Goal: Find specific page/section: Find specific page/section

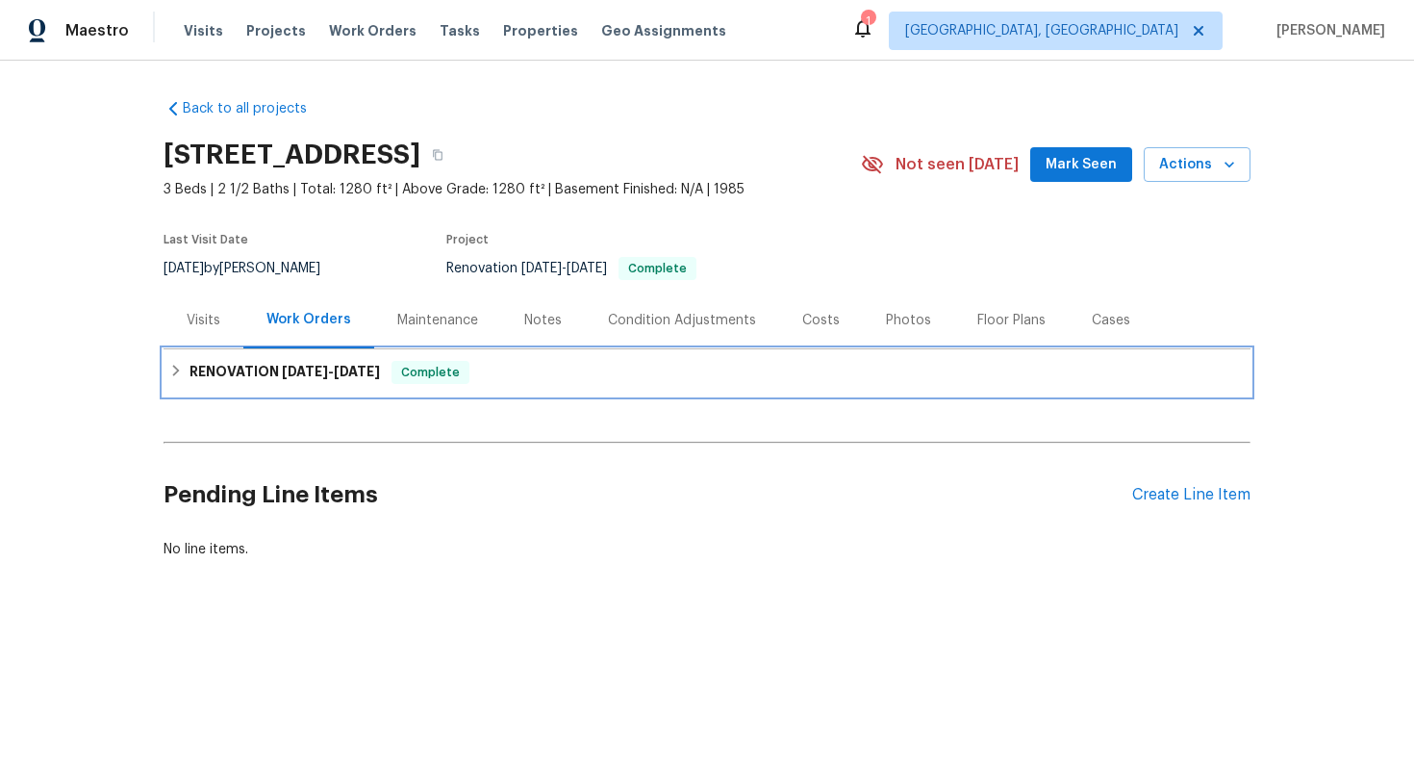
click at [594, 386] on div "RENOVATION 8/29/25 - 9/9/25 Complete" at bounding box center [707, 372] width 1087 height 46
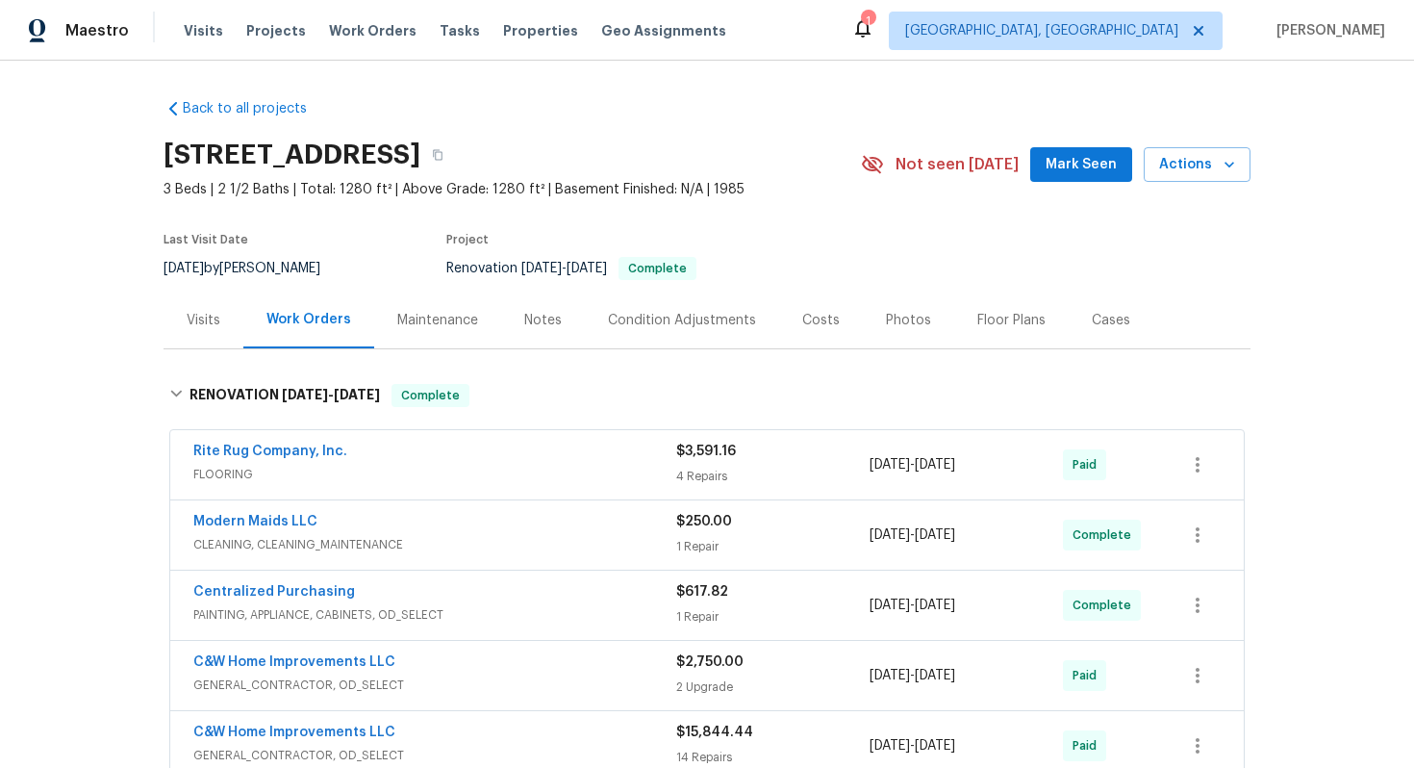
click at [223, 328] on div "Visits" at bounding box center [204, 319] width 80 height 57
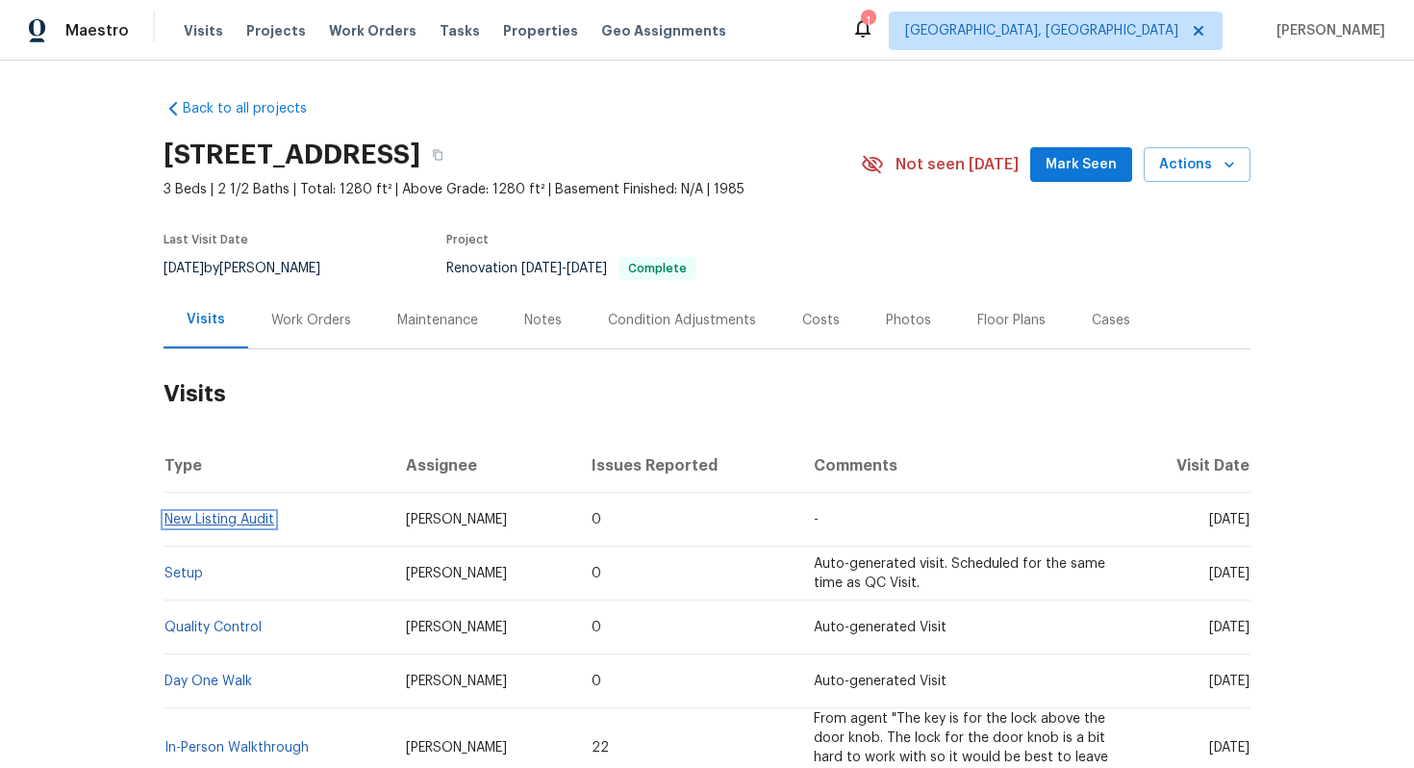
click at [238, 520] on link "New Listing Audit" at bounding box center [220, 519] width 110 height 13
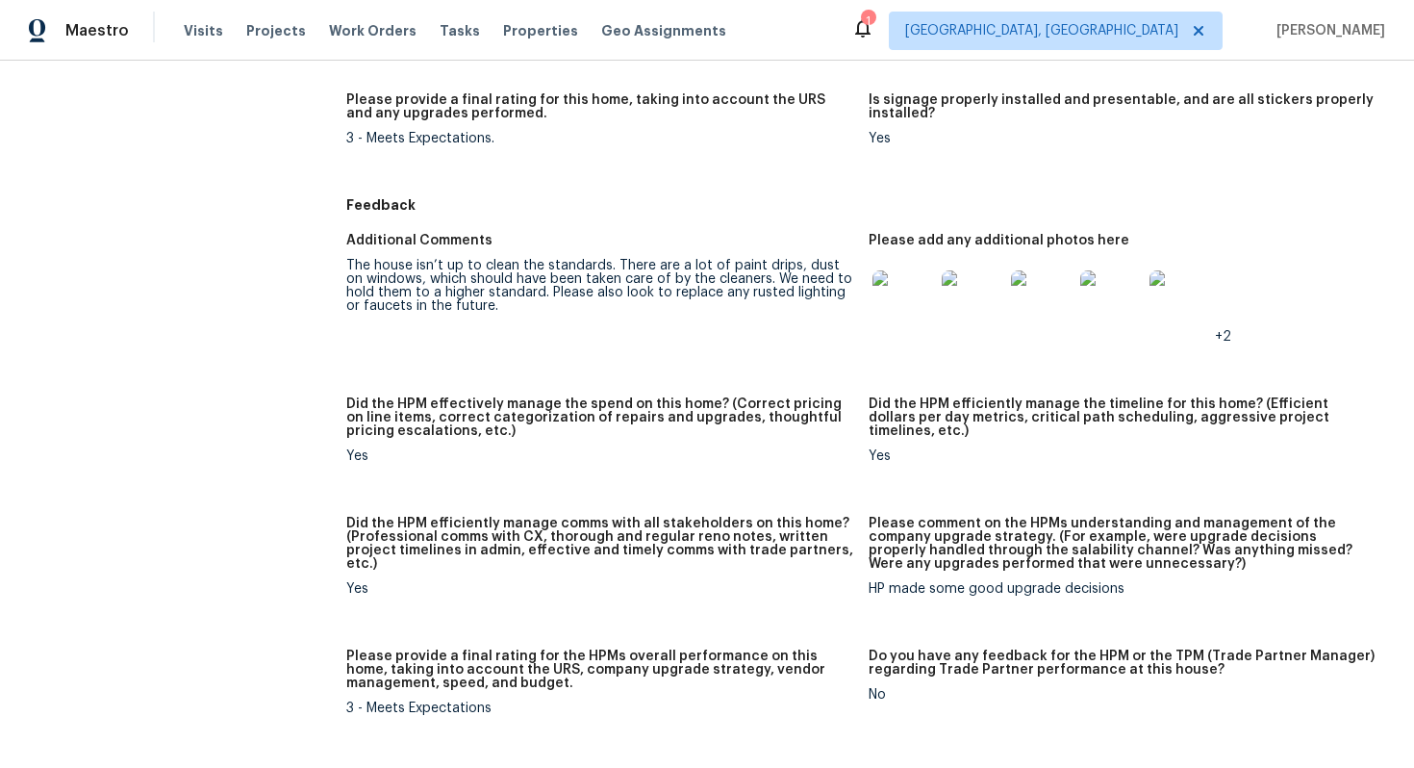
scroll to position [861, 0]
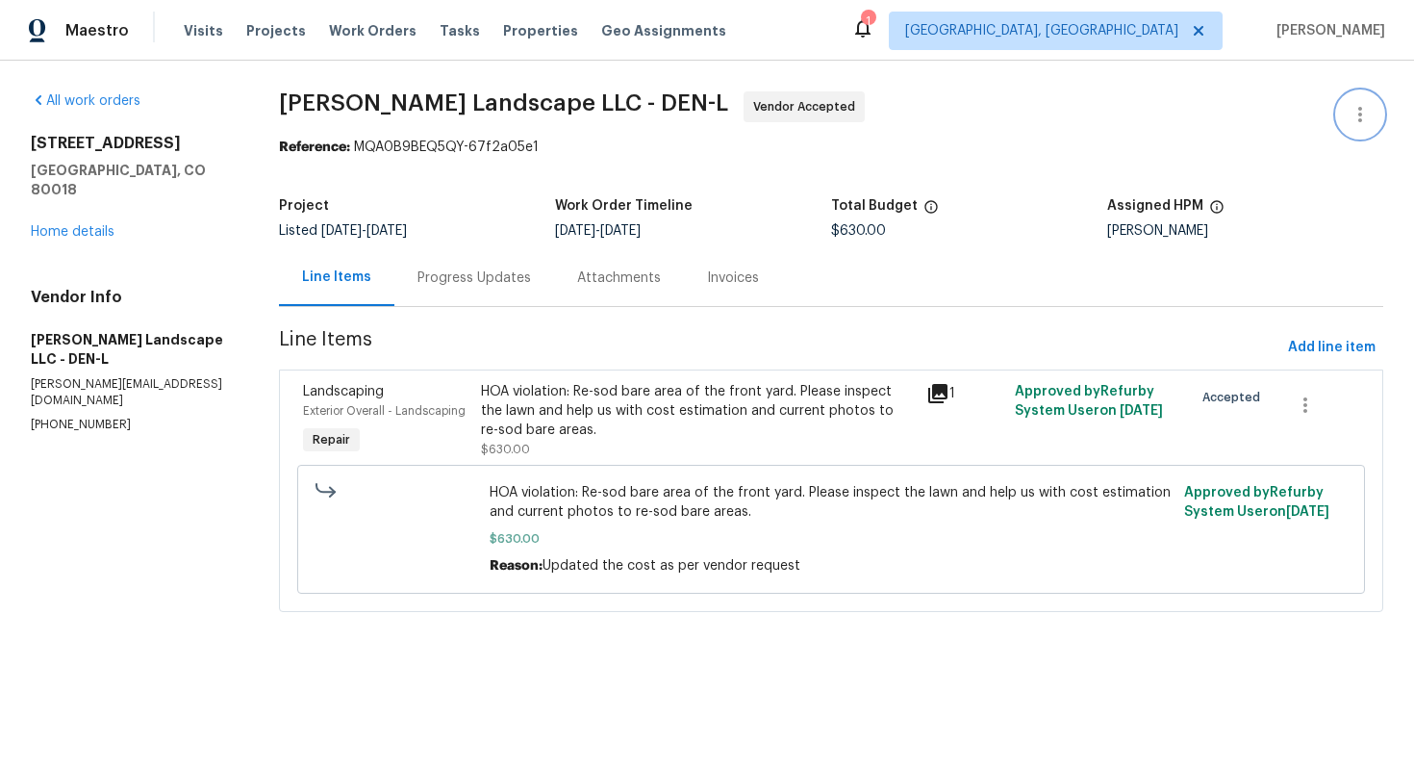
click at [1361, 116] on icon "button" at bounding box center [1360, 114] width 23 height 23
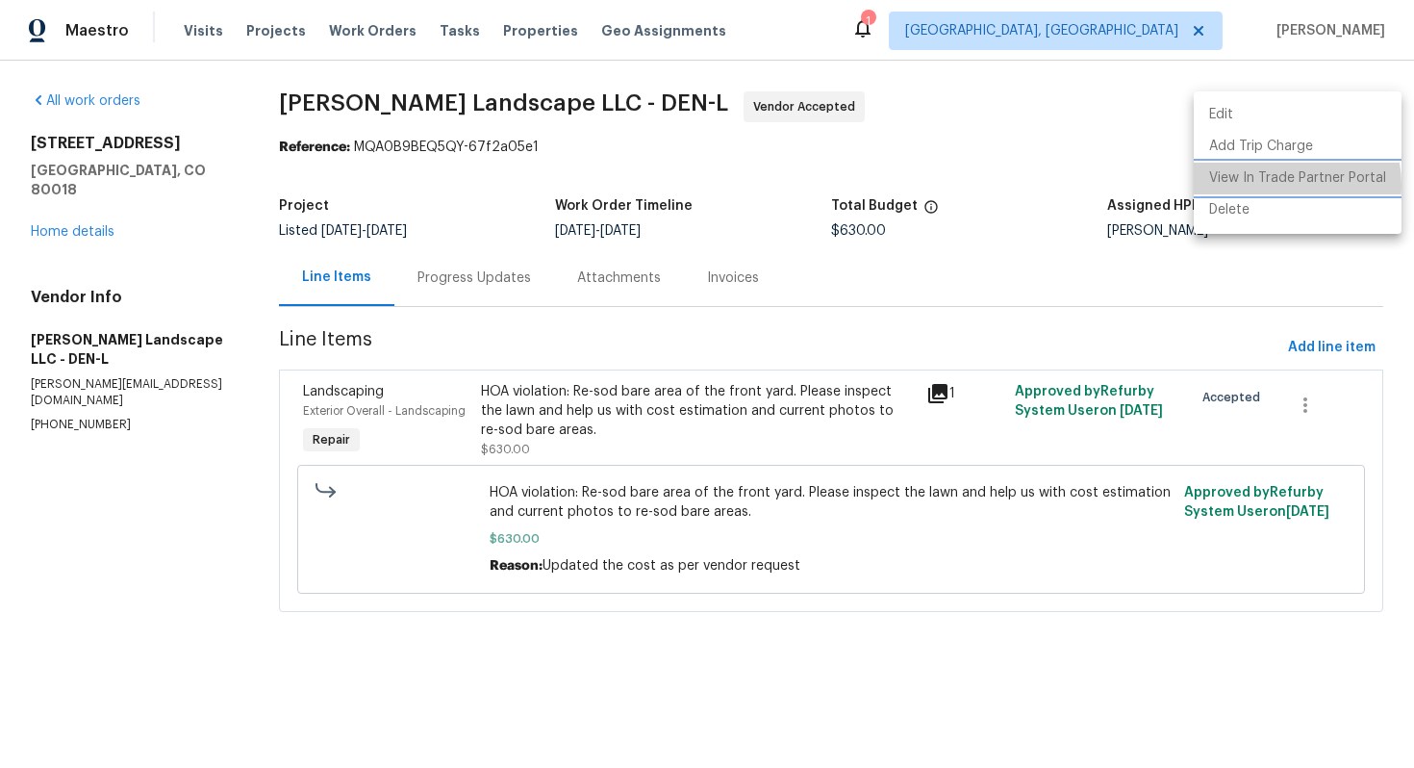
click at [1274, 185] on li "View In Trade Partner Portal" at bounding box center [1298, 179] width 208 height 32
